Goal: Information Seeking & Learning: Learn about a topic

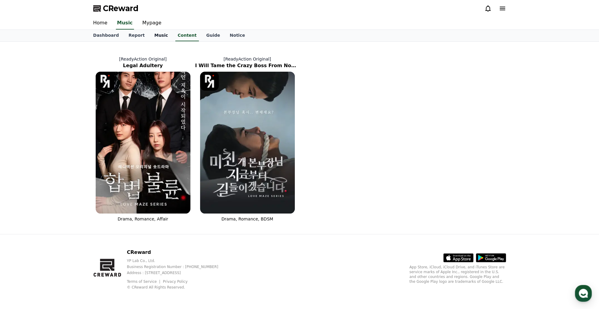
click at [156, 36] on link "Music" at bounding box center [160, 35] width 23 height 11
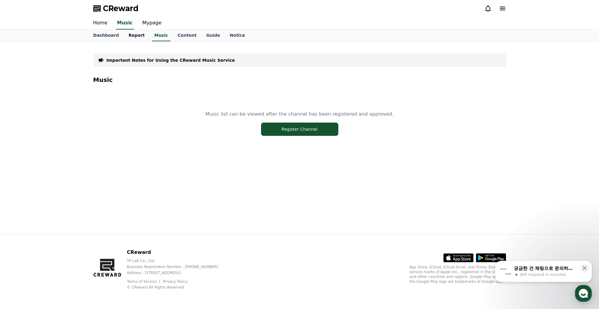
click at [133, 33] on link "Report" at bounding box center [137, 35] width 26 height 11
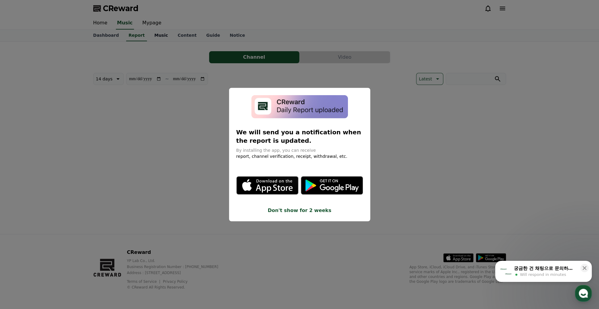
click at [157, 34] on button "close modal" at bounding box center [299, 154] width 599 height 309
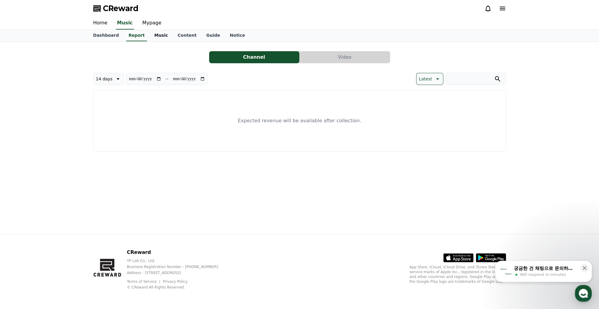
click at [155, 32] on link "Music" at bounding box center [160, 35] width 23 height 11
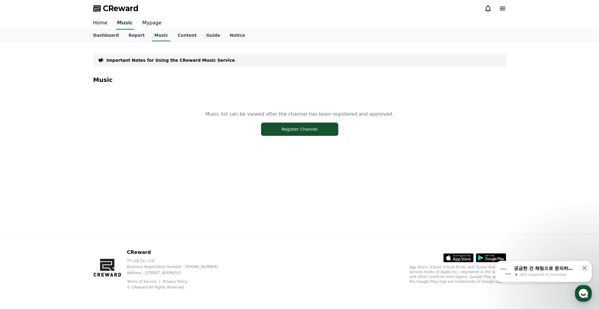
click at [162, 58] on p "Important Notes for Using the CReward Music Service" at bounding box center [170, 60] width 128 height 6
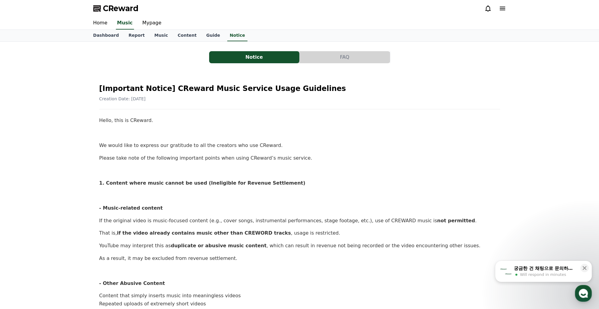
click at [316, 61] on button "FAQ" at bounding box center [345, 57] width 90 height 12
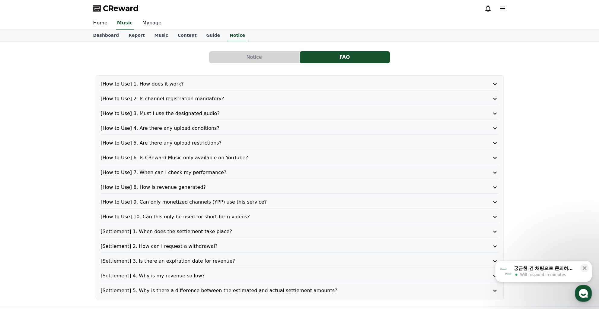
click at [153, 24] on link "Mypage" at bounding box center [152, 23] width 29 height 13
select select "**********"
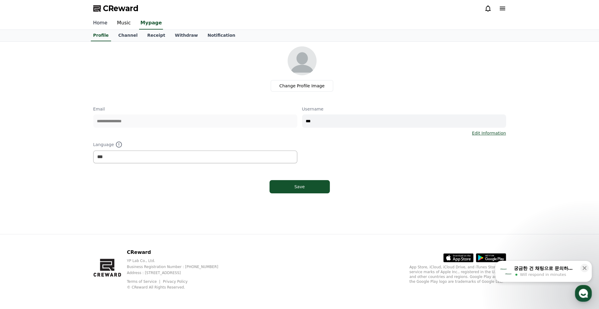
click at [102, 22] on link "Home" at bounding box center [100, 23] width 24 height 13
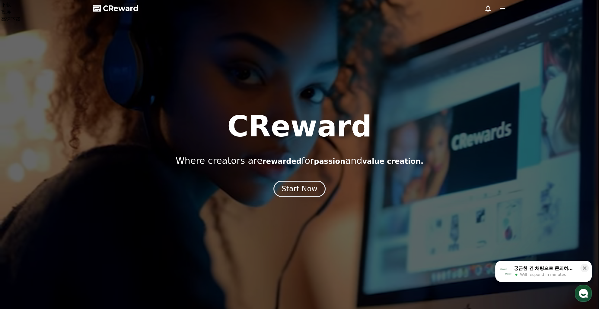
click at [501, 8] on icon at bounding box center [502, 8] width 7 height 7
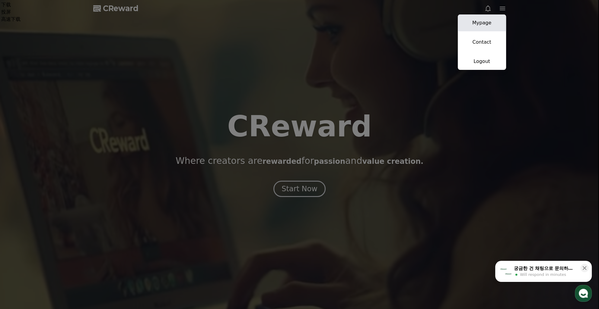
click at [480, 24] on link "Mypage" at bounding box center [482, 22] width 48 height 17
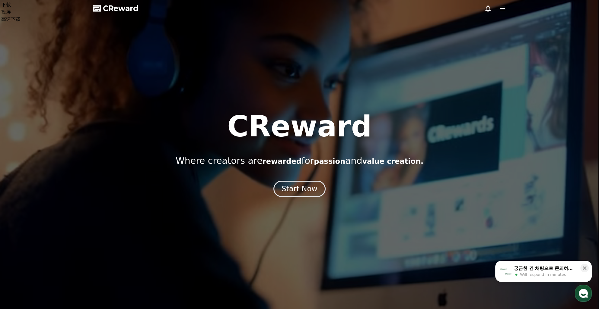
select select "**********"
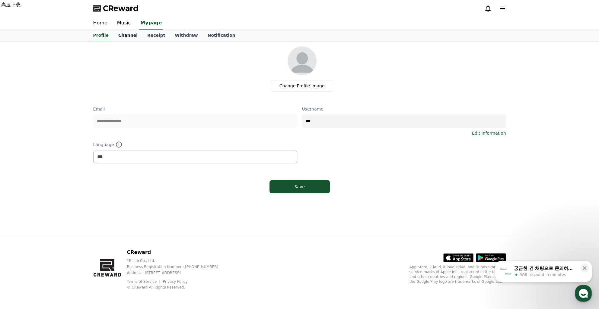
click at [128, 36] on link "Channel" at bounding box center [127, 35] width 29 height 11
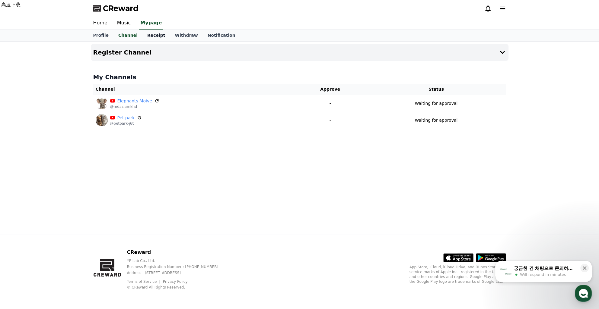
click at [156, 37] on link "Receipt" at bounding box center [156, 35] width 28 height 11
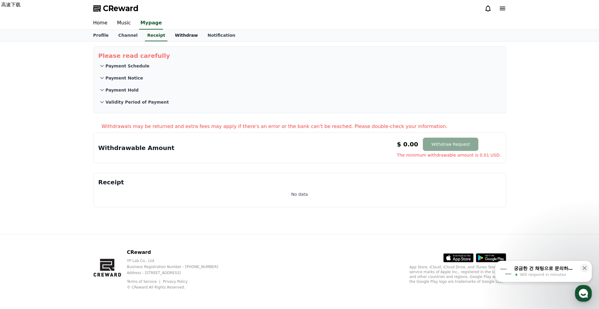
click at [179, 36] on link "Withdraw" at bounding box center [186, 35] width 33 height 11
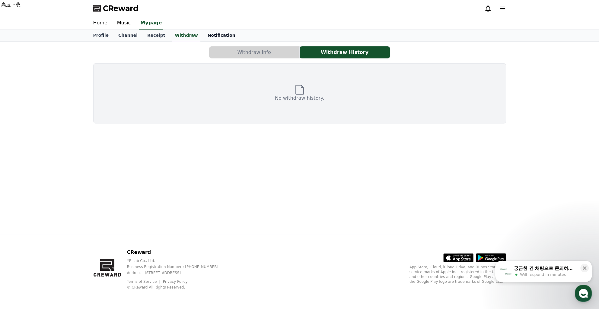
click at [216, 37] on link "Notification" at bounding box center [221, 35] width 37 height 11
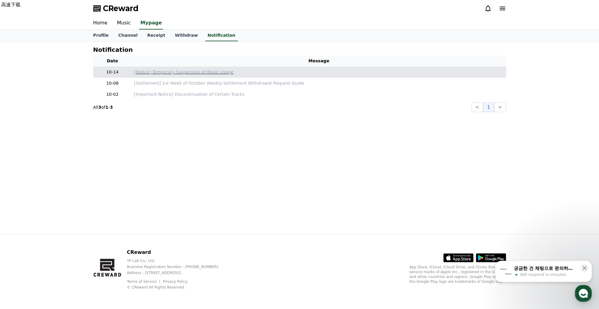
click at [152, 73] on p "[Notice] Temporary Suspension of Music Usage" at bounding box center [318, 72] width 369 height 6
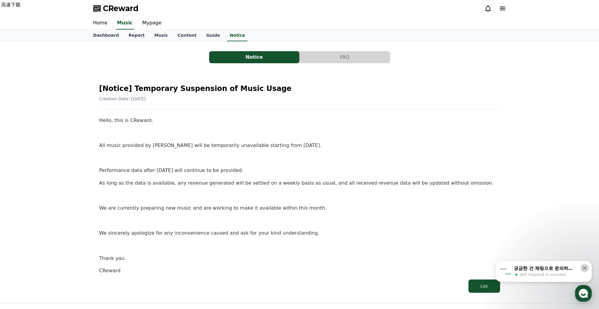
click at [580, 268] on button at bounding box center [584, 268] width 8 height 8
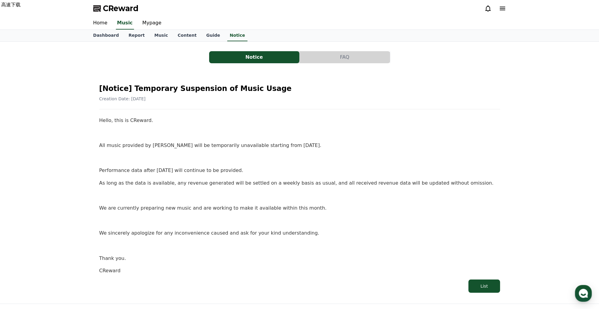
click at [322, 53] on button "FAQ" at bounding box center [345, 57] width 90 height 12
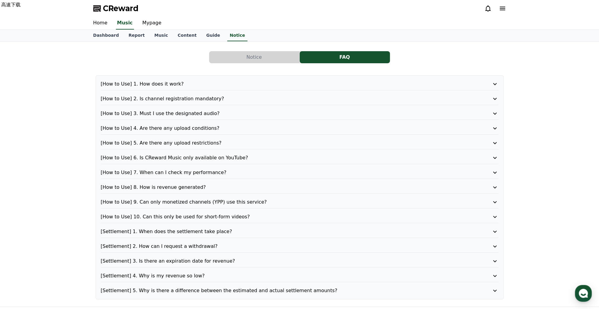
click at [281, 58] on button "Notice" at bounding box center [254, 57] width 90 height 12
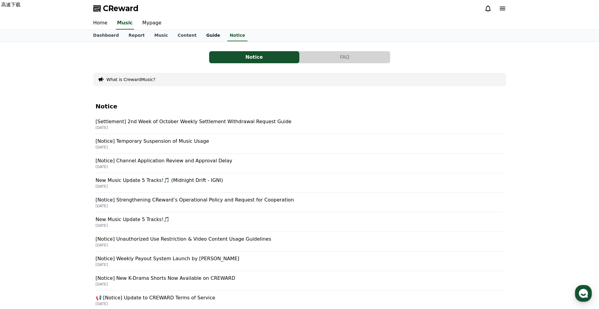
click at [209, 35] on link "Guide" at bounding box center [213, 35] width 24 height 11
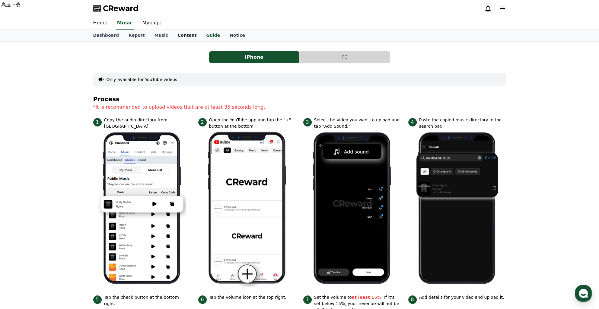
click at [184, 35] on link "Content" at bounding box center [187, 35] width 29 height 11
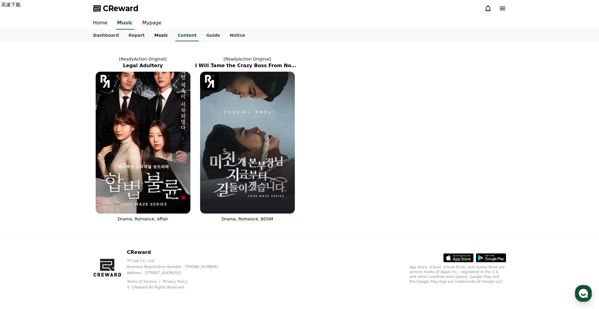
click at [150, 34] on link "Music" at bounding box center [160, 35] width 23 height 11
click at [155, 36] on link "Music" at bounding box center [161, 35] width 18 height 11
